Goal: Information Seeking & Learning: Learn about a topic

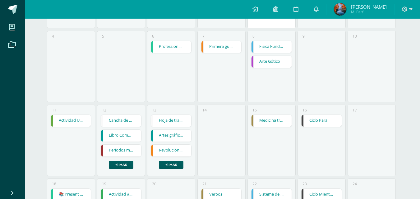
scroll to position [187, 0]
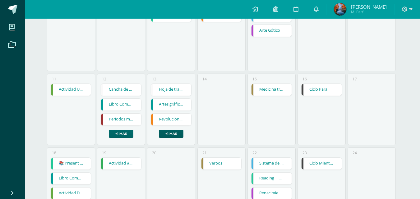
click at [124, 133] on link "+1 más" at bounding box center [121, 134] width 25 height 8
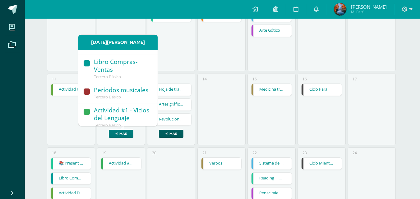
scroll to position [44, 0]
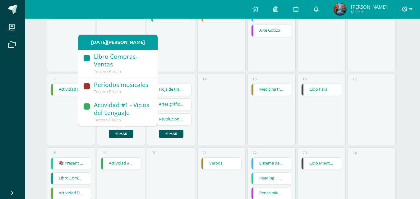
click at [234, 116] on div "14" at bounding box center [222, 110] width 48 height 72
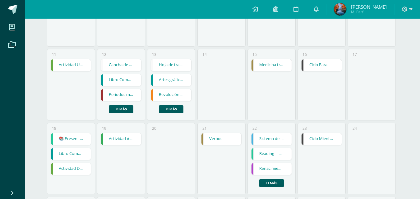
scroll to position [296, 0]
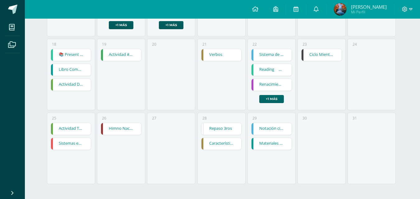
click at [273, 95] on link "+1 más" at bounding box center [271, 99] width 25 height 8
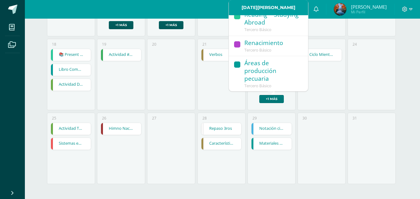
scroll to position [36, 0]
click at [255, 81] on div "Áreas de producción pecuaria" at bounding box center [273, 71] width 58 height 24
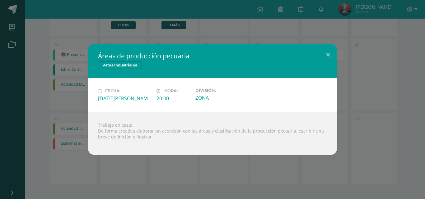
click at [354, 98] on div "Áreas de producción pecuaria Artes Industriales Fecha: Viernes 22 de Agosto Hor…" at bounding box center [212, 99] width 420 height 111
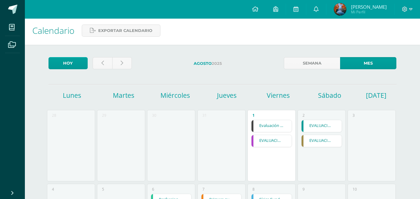
scroll to position [0, 0]
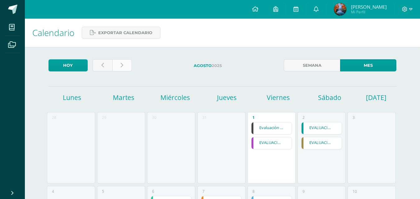
click at [129, 64] on link at bounding box center [122, 65] width 20 height 12
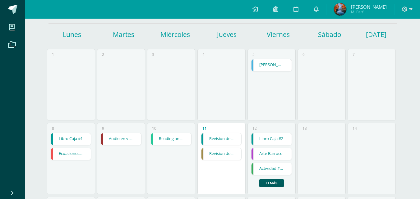
scroll to position [93, 0]
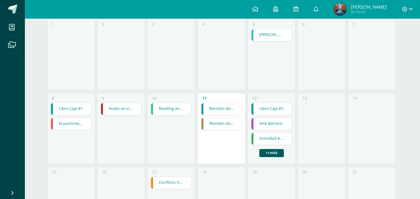
click at [77, 109] on link "Libro Caja #1" at bounding box center [71, 109] width 40 height 12
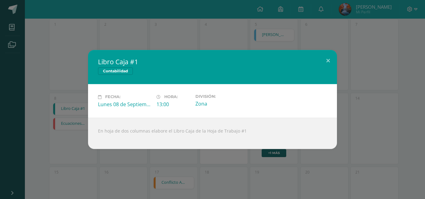
click at [72, 74] on div "Libro Caja #1 Contabilidad Fecha: [DATE] Hora: 13:00 División: Zona En hoja de …" at bounding box center [212, 99] width 420 height 99
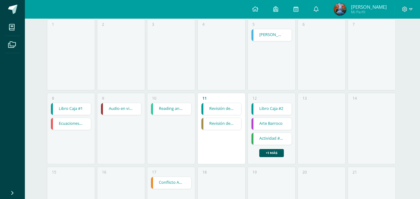
click at [226, 109] on link "Revisión de cuaderno" at bounding box center [222, 109] width 40 height 12
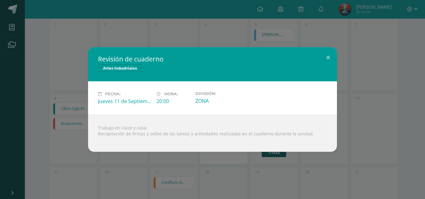
click at [341, 98] on div "Revisión de cuaderno Artes Industriales Fecha: [DATE] Hora: 20:00 División: ZON…" at bounding box center [212, 99] width 420 height 105
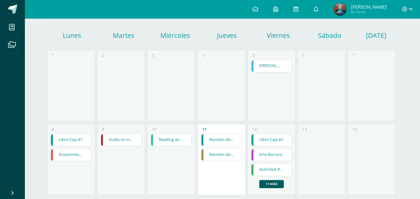
scroll to position [0, 0]
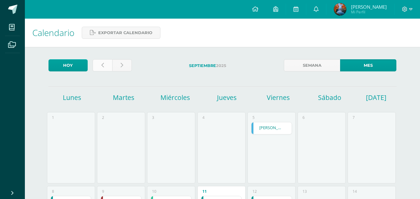
click at [107, 67] on link at bounding box center [103, 65] width 20 height 12
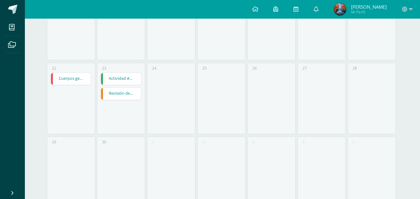
scroll to position [296, 0]
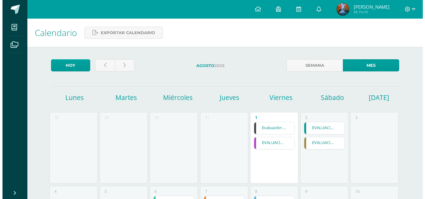
scroll to position [296, 0]
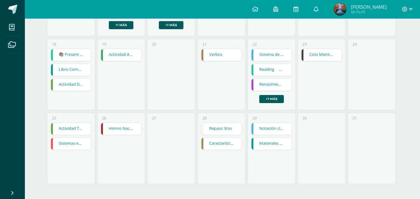
click at [272, 144] on link "Materiales naturales y sintéticos" at bounding box center [272, 144] width 40 height 12
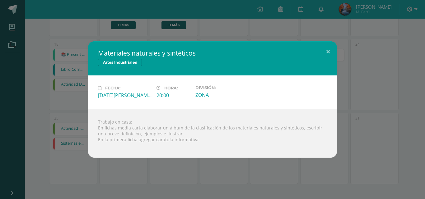
click at [192, 128] on div "Trabajo en casa: En fichas media carta elaborar un álbum de la clasificación de…" at bounding box center [212, 133] width 249 height 49
drag, startPoint x: 238, startPoint y: 123, endPoint x: 247, endPoint y: 123, distance: 8.7
click at [247, 123] on div "Trabajo en casa: En fichas media carta elaborar un álbum de la clasificación de…" at bounding box center [212, 133] width 249 height 49
drag, startPoint x: 192, startPoint y: 128, endPoint x: 204, endPoint y: 128, distance: 12.1
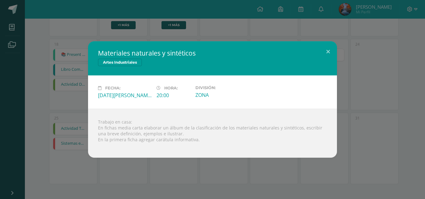
click at [200, 128] on div "Trabajo en casa: En fichas media carta elaborar un álbum de la clasificación de…" at bounding box center [212, 133] width 249 height 49
drag, startPoint x: 228, startPoint y: 126, endPoint x: 296, endPoint y: 129, distance: 67.6
click at [296, 129] on div "Trabajo en casa: En fichas media carta elaborar un álbum de la clasificación de…" at bounding box center [212, 133] width 249 height 49
copy div "de los materiales naturales y sintéticos"
click at [251, 102] on div "Fecha: Viernes 29 de Agosto Hora: 20:00 División: ZONA" at bounding box center [212, 92] width 249 height 33
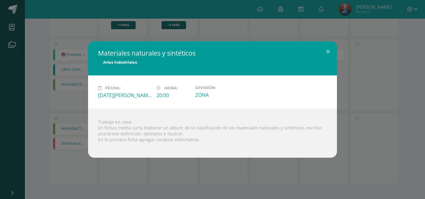
drag, startPoint x: 98, startPoint y: 53, endPoint x: 159, endPoint y: 45, distance: 61.2
click at [159, 45] on div "Materiales naturales y sintéticos Artes Industriales" at bounding box center [212, 58] width 249 height 34
click at [182, 49] on div "Materiales naturales y sintéticos Artes Industriales" at bounding box center [212, 58] width 249 height 34
drag, startPoint x: 230, startPoint y: 128, endPoint x: 242, endPoint y: 127, distance: 11.9
click at [238, 127] on div "Trabajo en casa: En fichas media carta elaborar un álbum de la clasificación de…" at bounding box center [212, 133] width 249 height 49
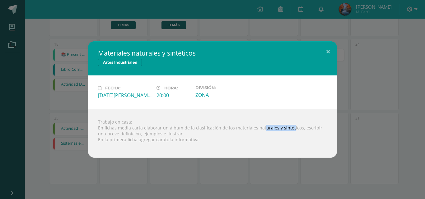
drag, startPoint x: 268, startPoint y: 125, endPoint x: 287, endPoint y: 125, distance: 19.9
click at [287, 125] on div "Trabajo en casa: En fichas media carta elaborar un álbum de la clasificación de…" at bounding box center [212, 133] width 249 height 49
drag, startPoint x: 224, startPoint y: 127, endPoint x: 296, endPoint y: 128, distance: 71.5
click at [296, 128] on div "Trabajo en casa: En fichas media carta elaborar un álbum de la clasificación de…" at bounding box center [212, 133] width 249 height 49
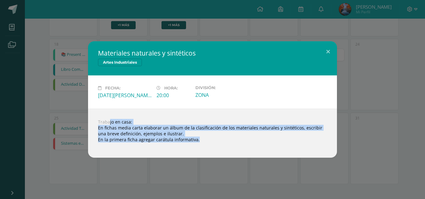
drag, startPoint x: 92, startPoint y: 120, endPoint x: 185, endPoint y: 147, distance: 97.5
click at [182, 147] on div "Trabajo en casa: En fichas media carta elaborar un álbum de la clasificación de…" at bounding box center [212, 133] width 249 height 49
copy body "Trabajo en casa: En fichas media carta elaborar un álbum de la clasificación de…"
click at [184, 113] on div "Trabajo en casa: En fichas media carta elaborar un álbum de la clasificación de…" at bounding box center [212, 133] width 249 height 49
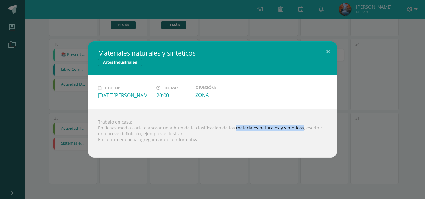
drag, startPoint x: 233, startPoint y: 129, endPoint x: 296, endPoint y: 128, distance: 63.5
click at [296, 128] on div "Trabajo en casa: En fichas media carta elaborar un álbum de la clasificación de…" at bounding box center [212, 133] width 249 height 49
drag, startPoint x: 284, startPoint y: 124, endPoint x: 231, endPoint y: 129, distance: 53.1
click at [231, 129] on div "Trabajo en casa: En fichas media carta elaborar un álbum de la clasificación de…" at bounding box center [212, 133] width 249 height 49
copy div "materiales naturales y sintéticos"
